Goal: Information Seeking & Learning: Find contact information

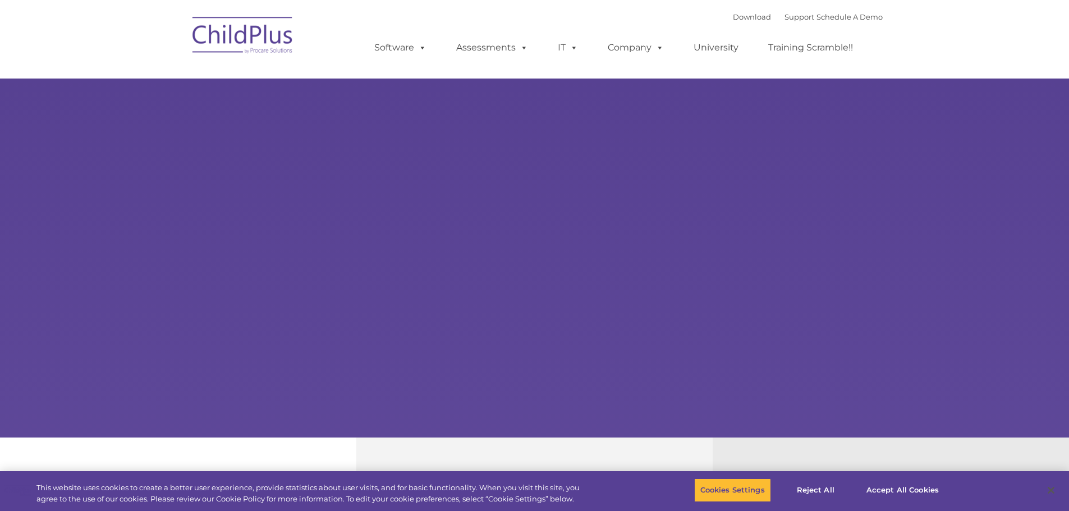
select select "MEDIUM"
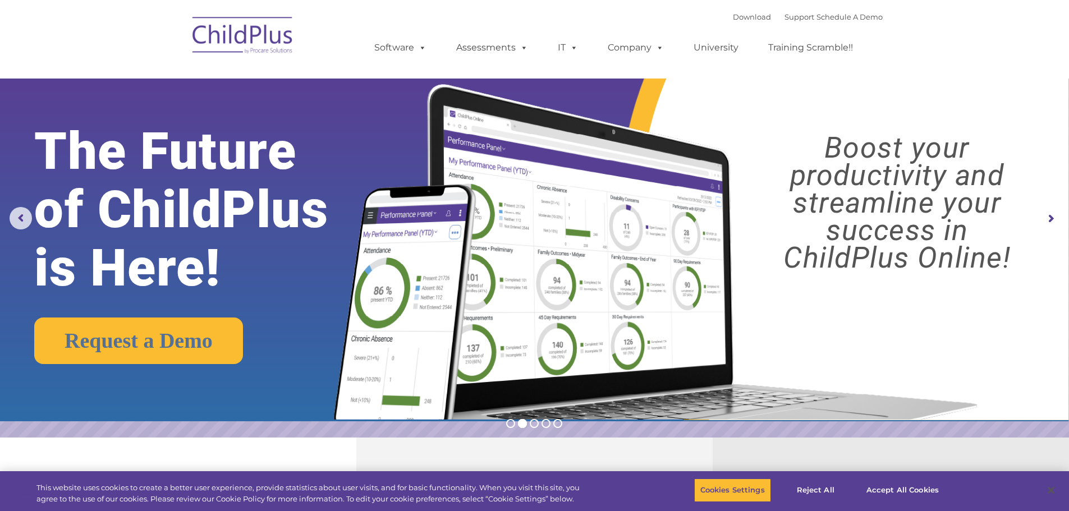
click at [232, 39] on img at bounding box center [243, 37] width 112 height 56
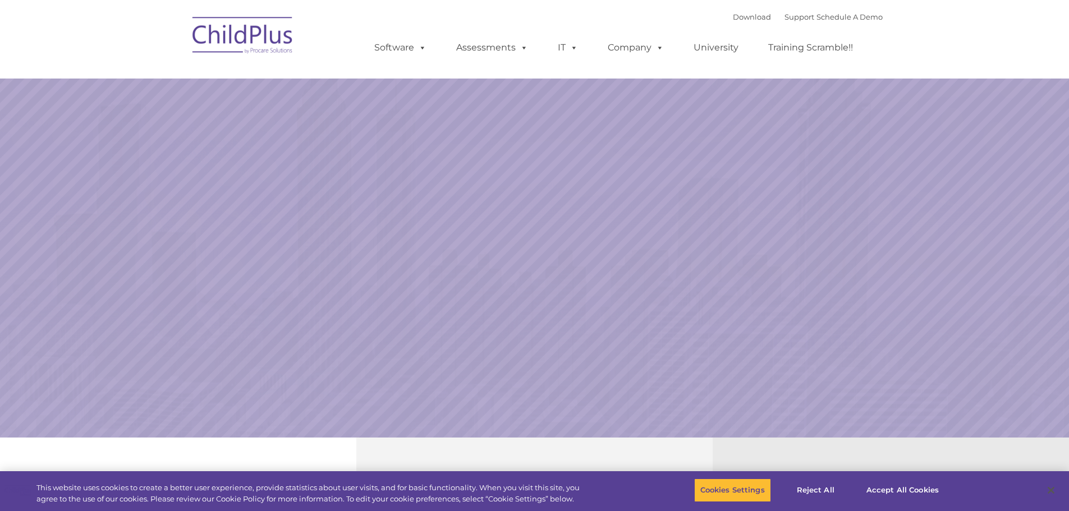
select select "MEDIUM"
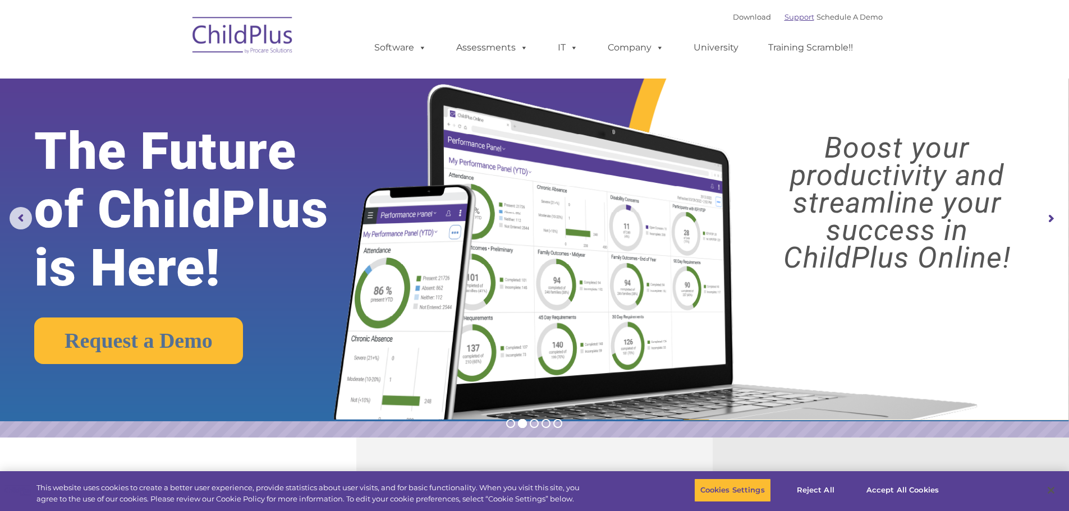
click at [787, 17] on link "Support" at bounding box center [800, 16] width 30 height 9
